Goal: Complete application form

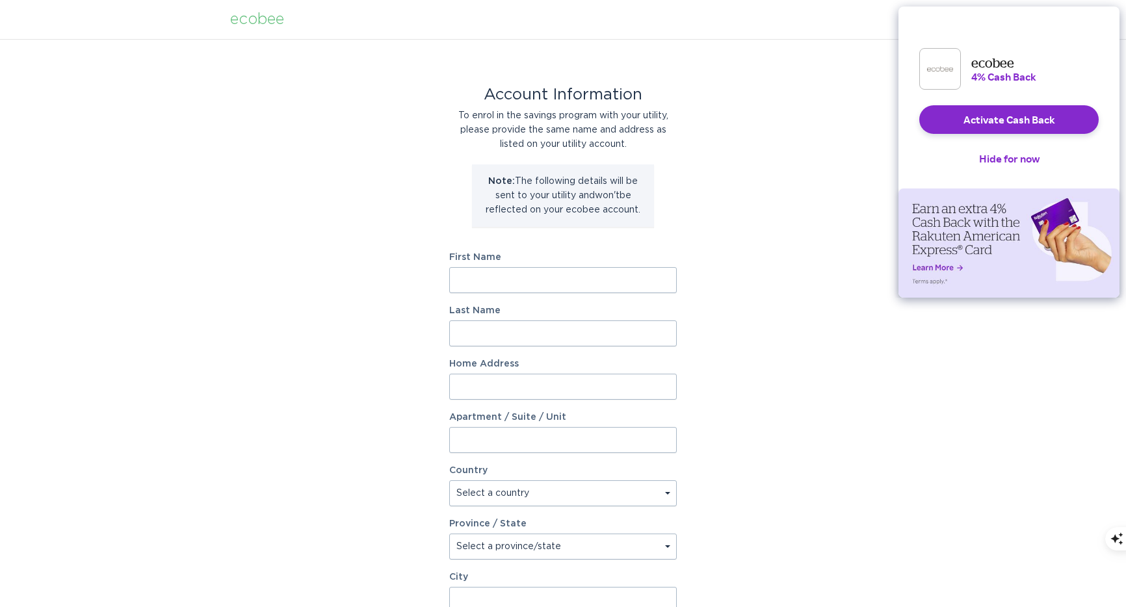
click at [538, 271] on input "First Name" at bounding box center [563, 280] width 228 height 26
type input "Yaping"
type input "[PERSON_NAME]"
type input "[STREET_ADDRESS]"
select select "US"
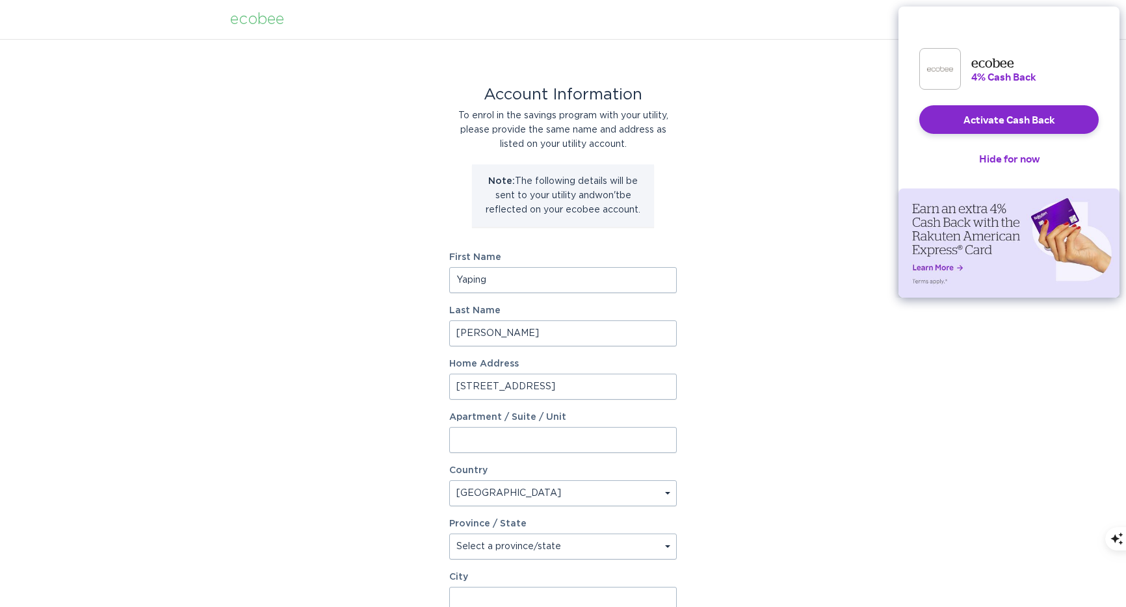
type input "[GEOGRAPHIC_DATA]"
type input "47906"
select select "IN"
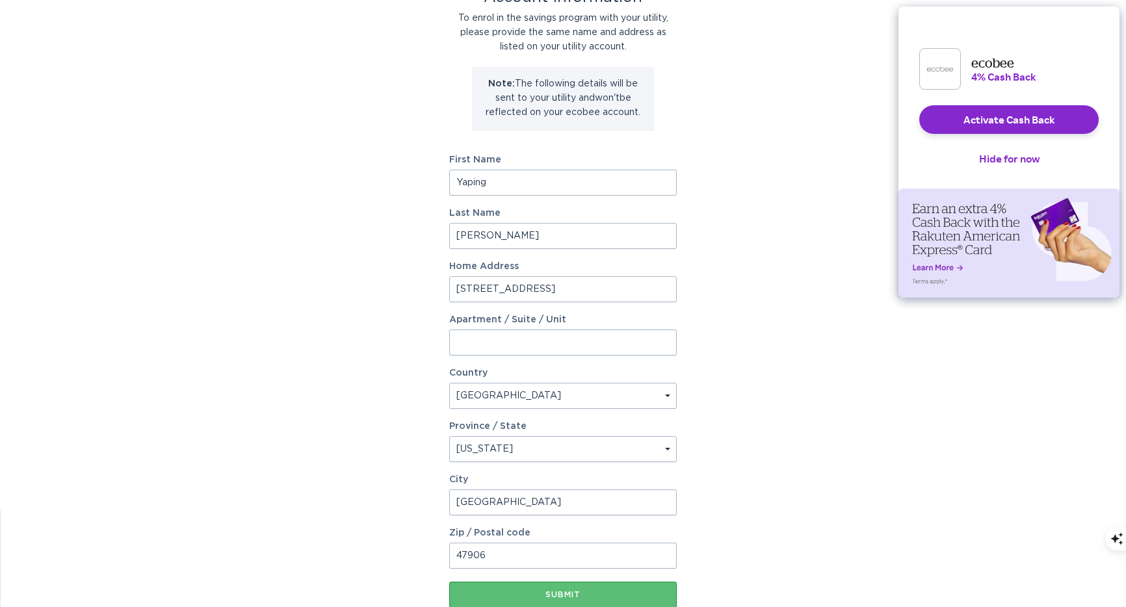
scroll to position [184, 0]
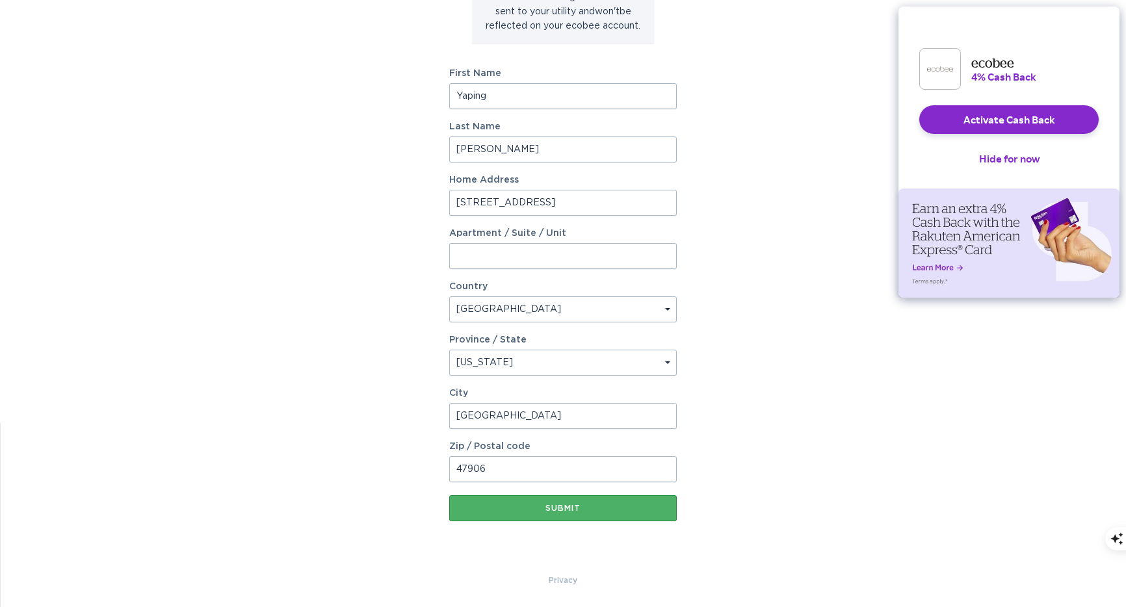
click at [579, 516] on button "Submit" at bounding box center [563, 509] width 228 height 26
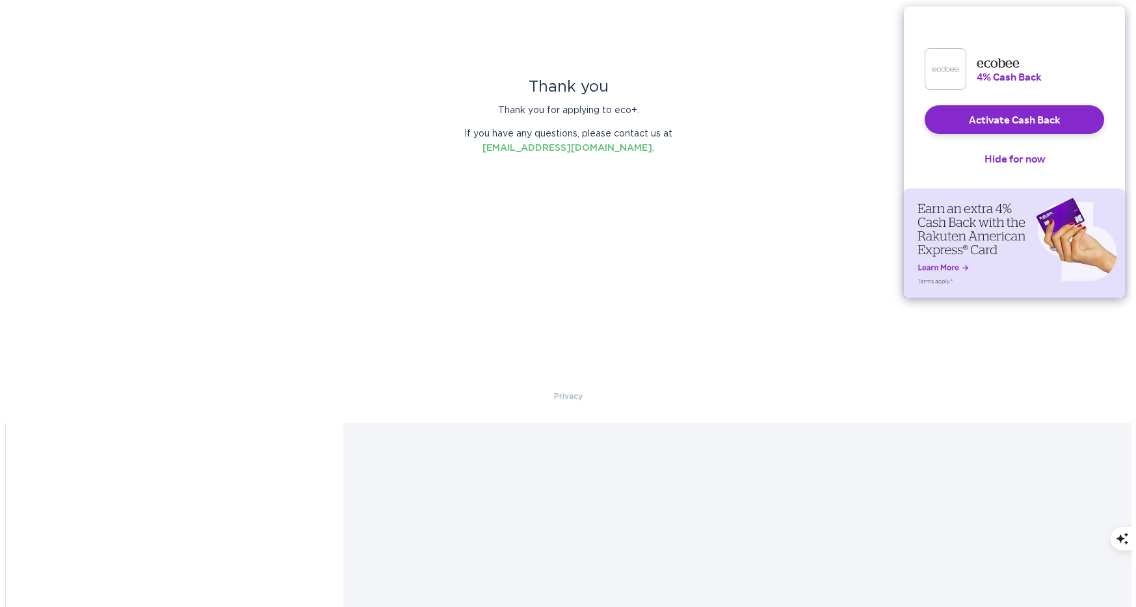
scroll to position [0, 0]
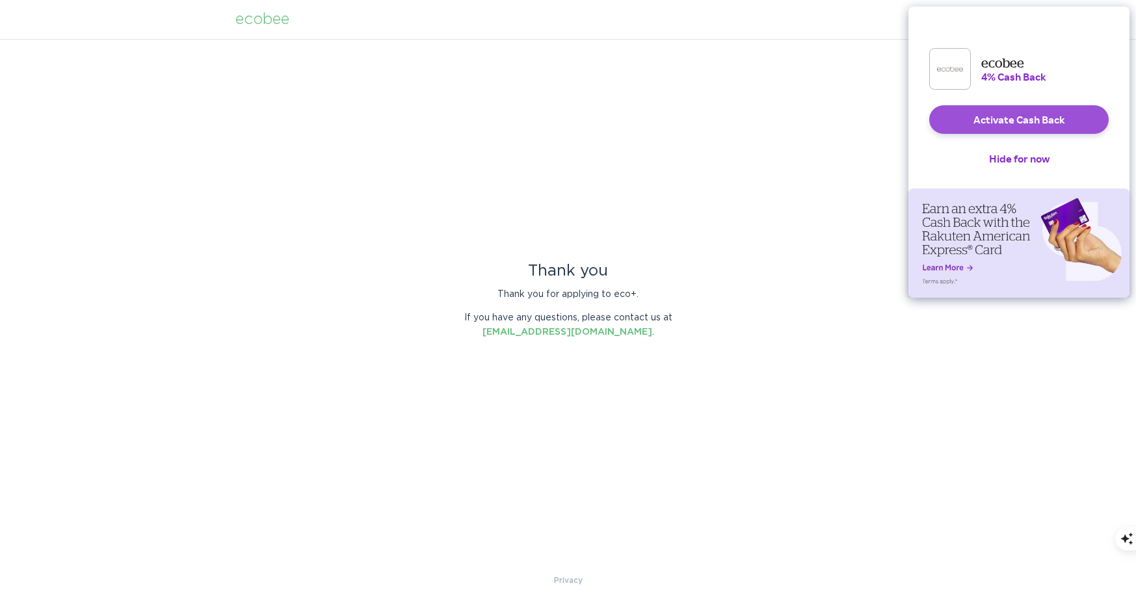
click at [975, 134] on button "Activate Cash Back" at bounding box center [1018, 119] width 179 height 29
